Goal: Navigation & Orientation: Find specific page/section

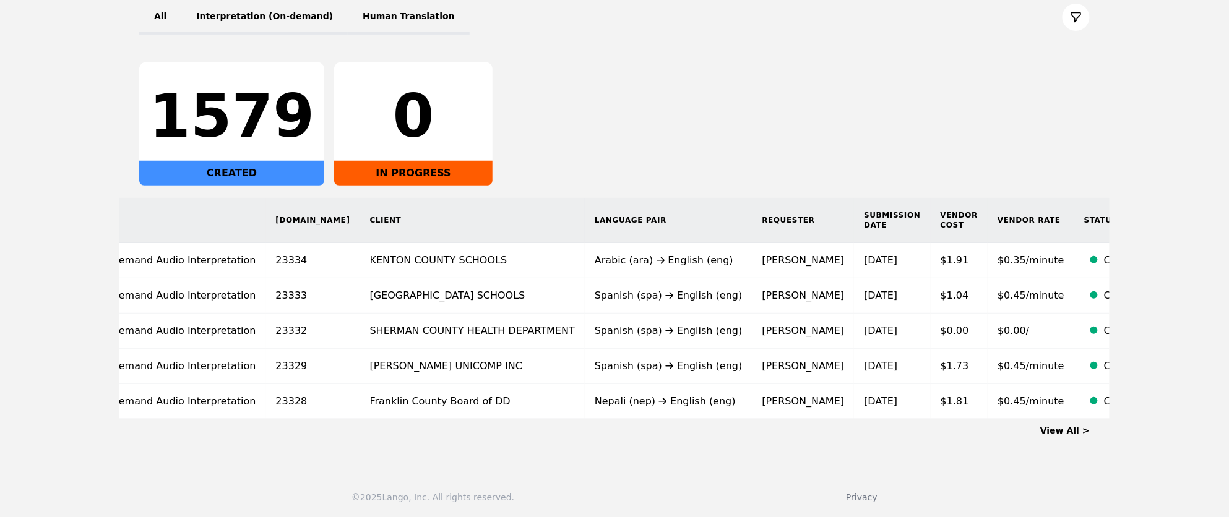
scroll to position [0, 53]
click at [1069, 426] on link "View All >" at bounding box center [1064, 431] width 49 height 10
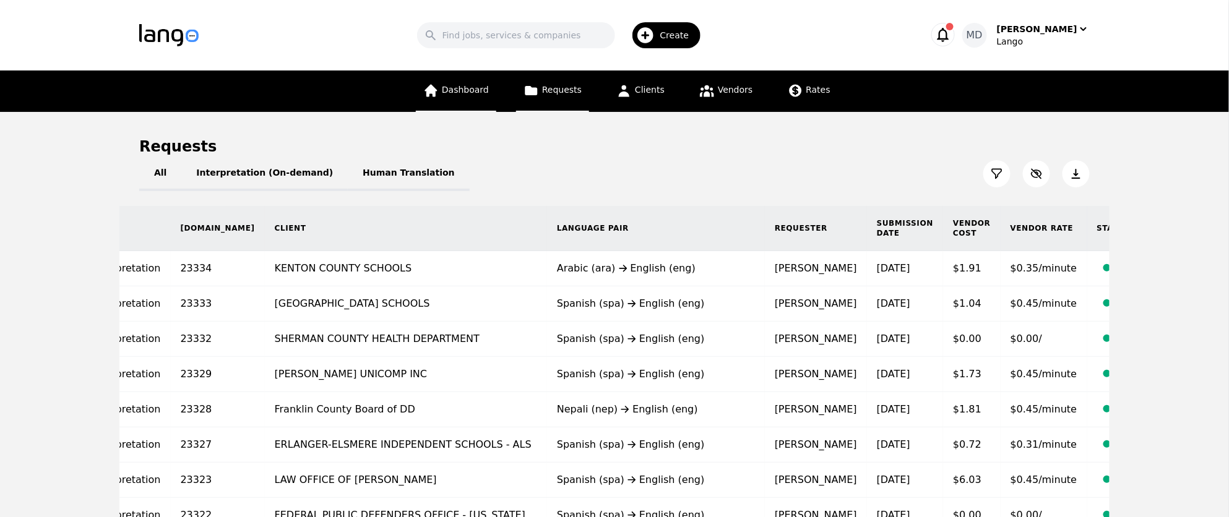
click at [476, 97] on link "Dashboard" at bounding box center [456, 91] width 80 height 41
